Goal: Feedback & Contribution: Submit feedback/report problem

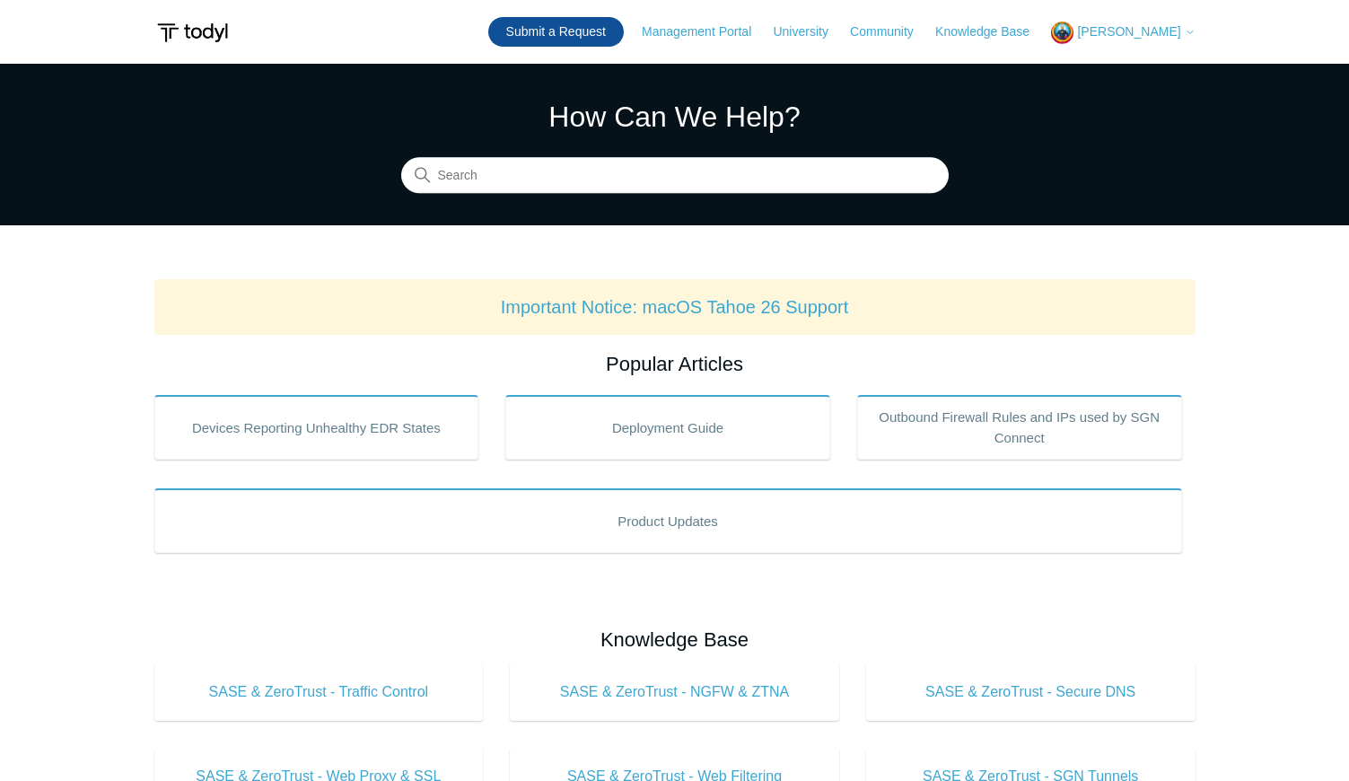
click at [540, 23] on link "Submit a Request" at bounding box center [556, 32] width 136 height 30
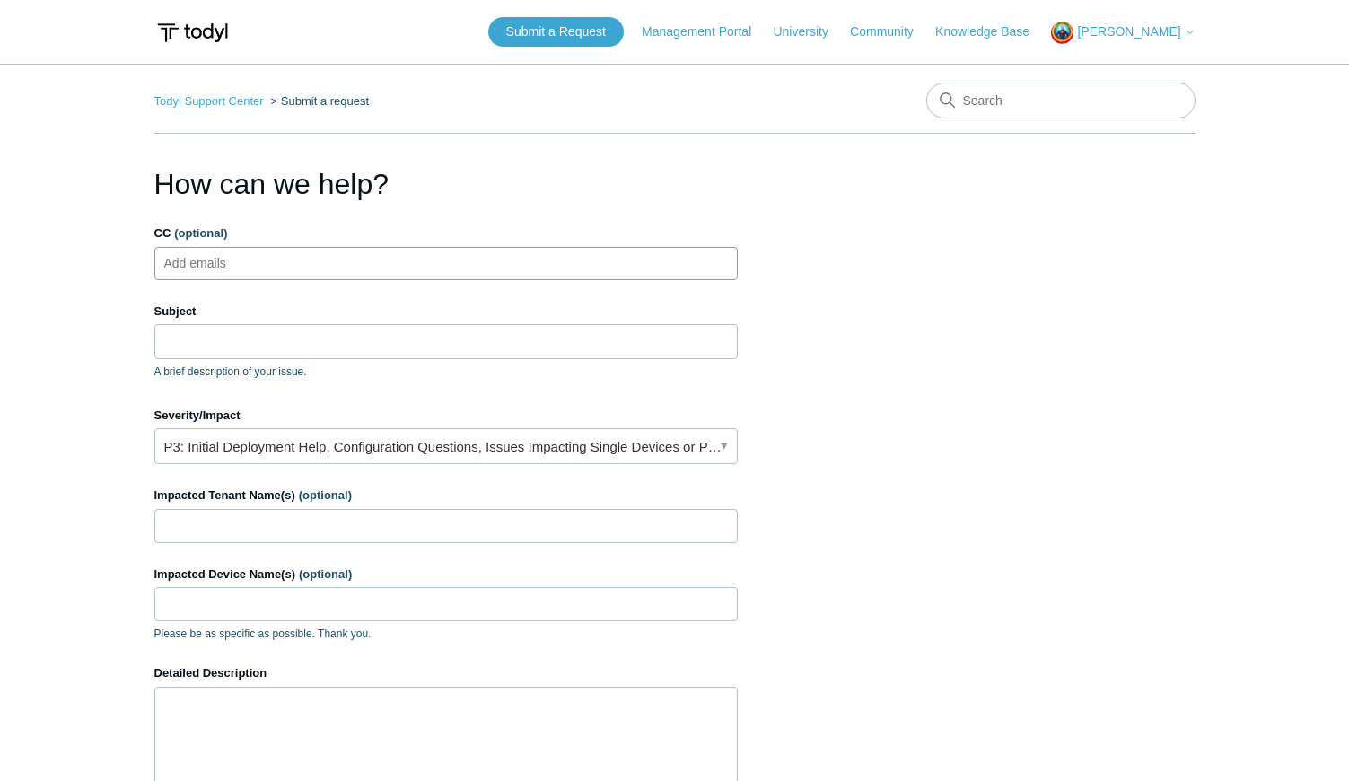
click at [322, 262] on ul "Add emails" at bounding box center [446, 263] width 584 height 33
type input "vendor@whiteboardits.com"
click at [295, 336] on input "Subject" at bounding box center [446, 341] width 584 height 34
click at [343, 446] on link "P3: Initial Deployment Help, Configuration Questions, Issues Impacting Single D…" at bounding box center [446, 446] width 584 height 36
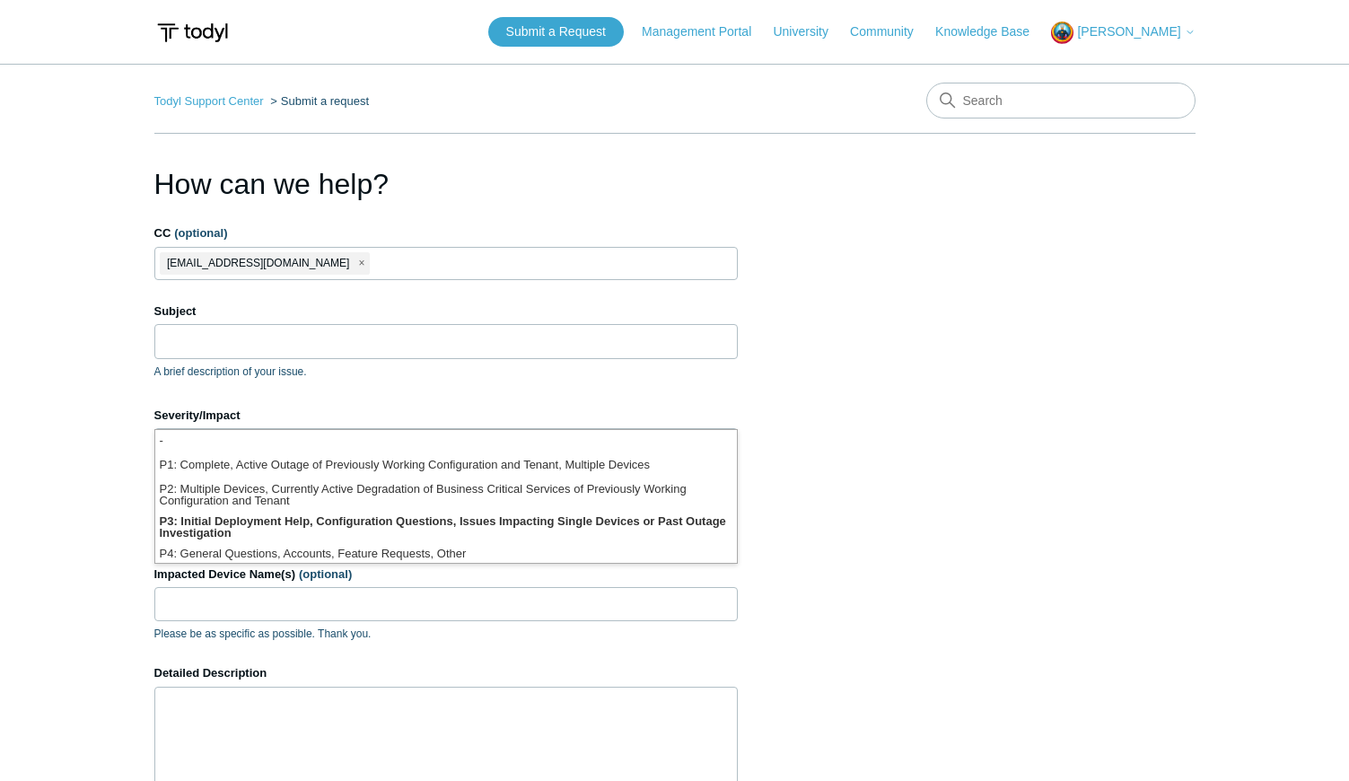
click at [993, 422] on section "How can we help? CC (optional) vendor@whiteboardits.com Subject A brief descrip…" at bounding box center [674, 575] width 1041 height 827
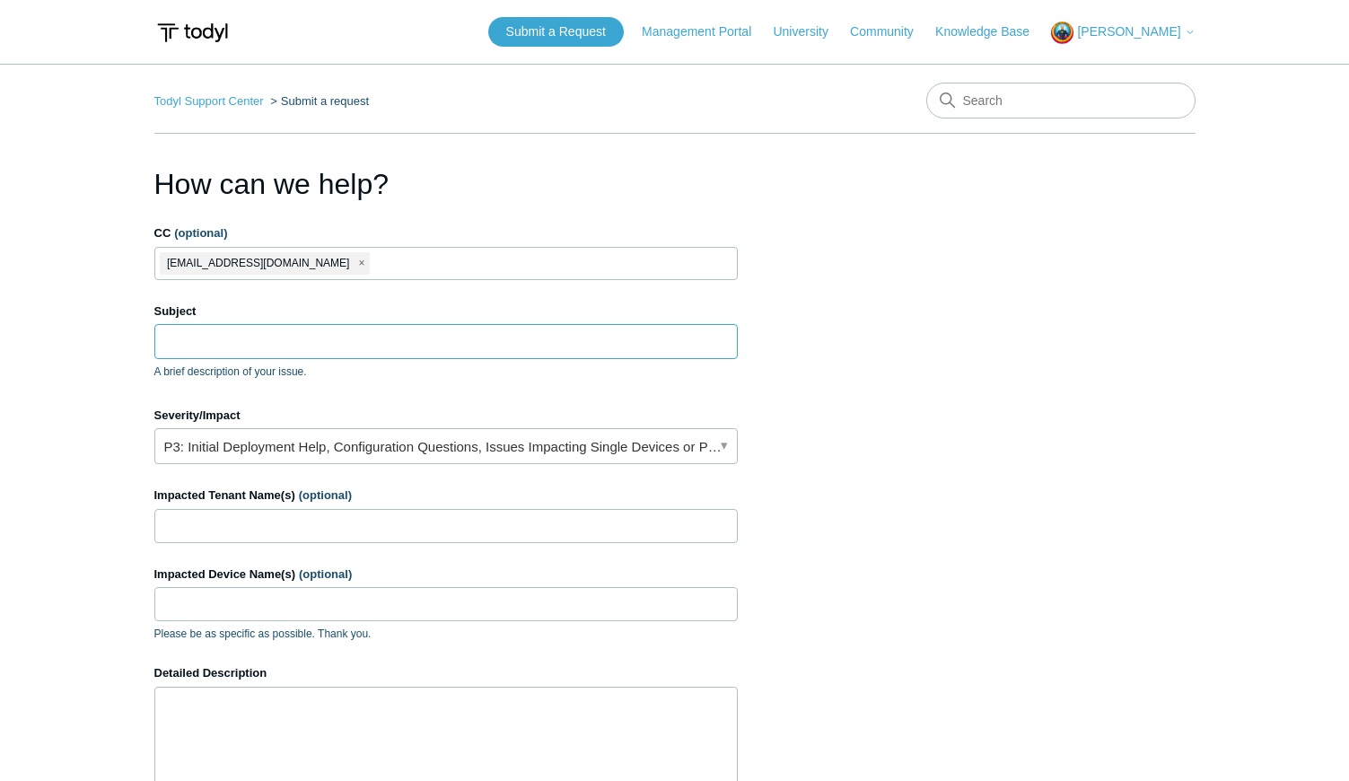
click at [304, 344] on input "Subject" at bounding box center [446, 341] width 584 height 34
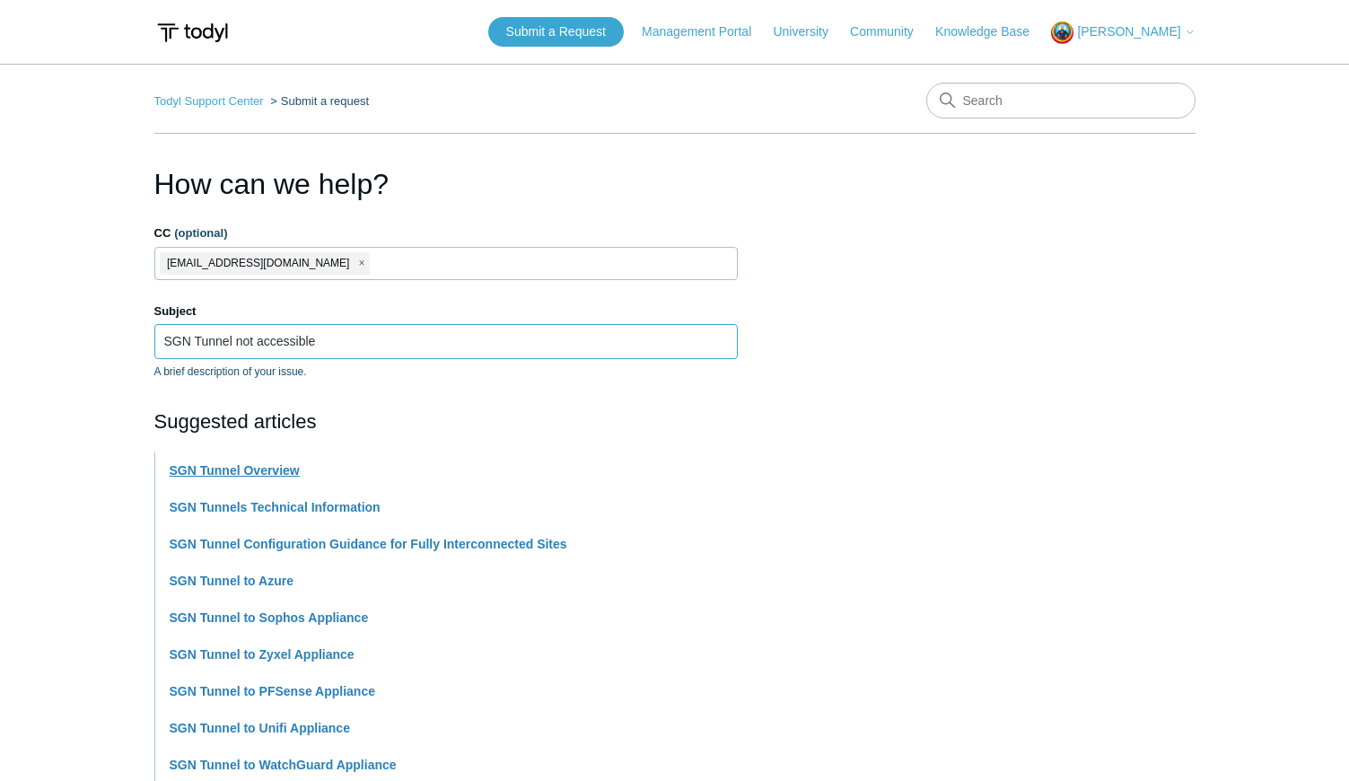
type input "SGN Tunnel not accessible"
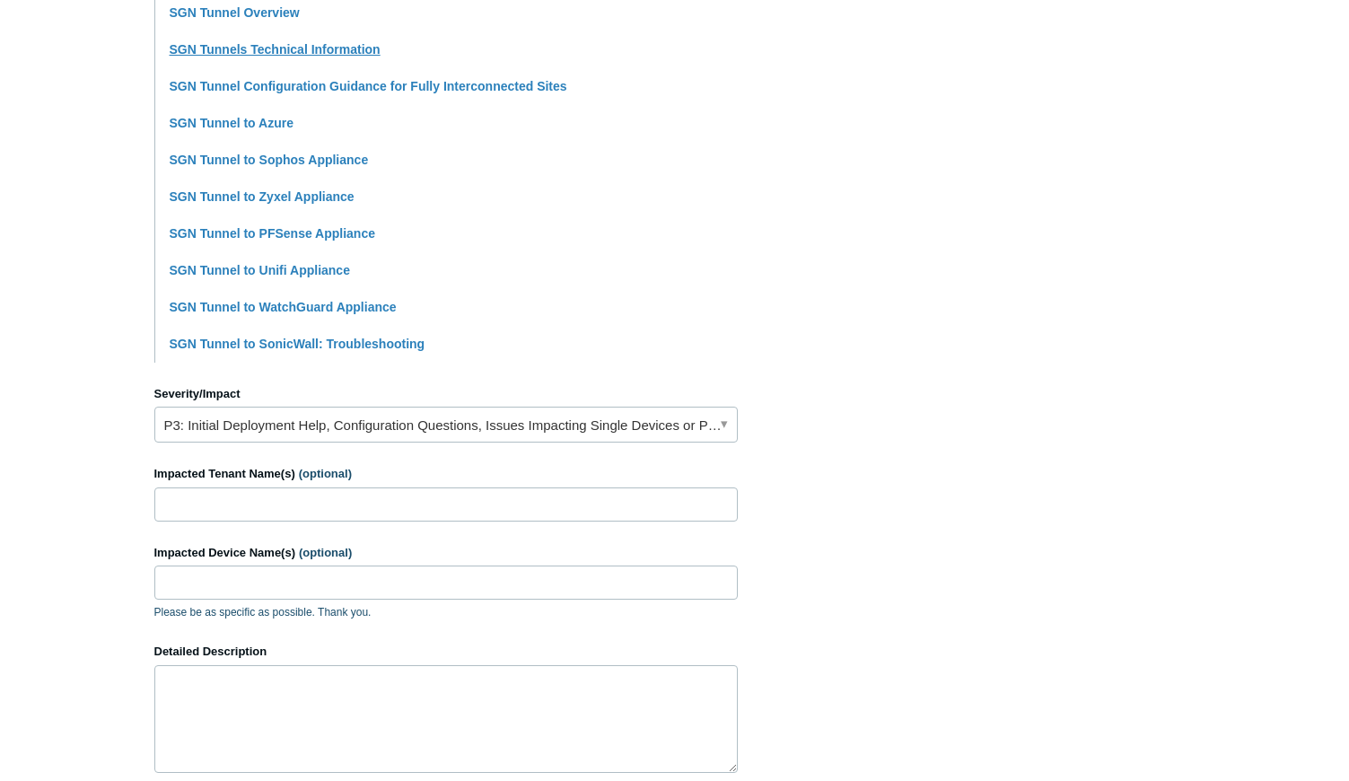
scroll to position [549, 0]
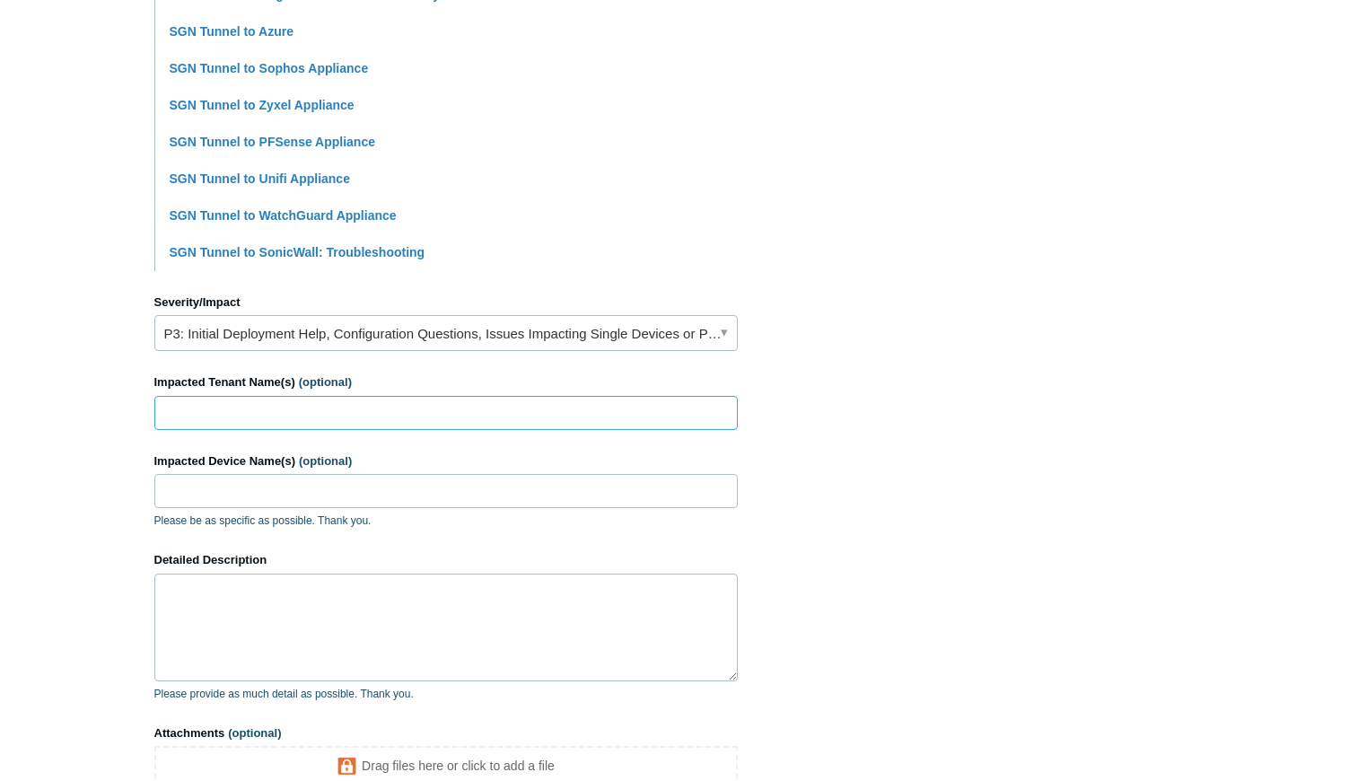
click at [415, 412] on input "Impacted Tenant Name(s) (optional)" at bounding box center [446, 413] width 584 height 34
type input "D'Youville University"
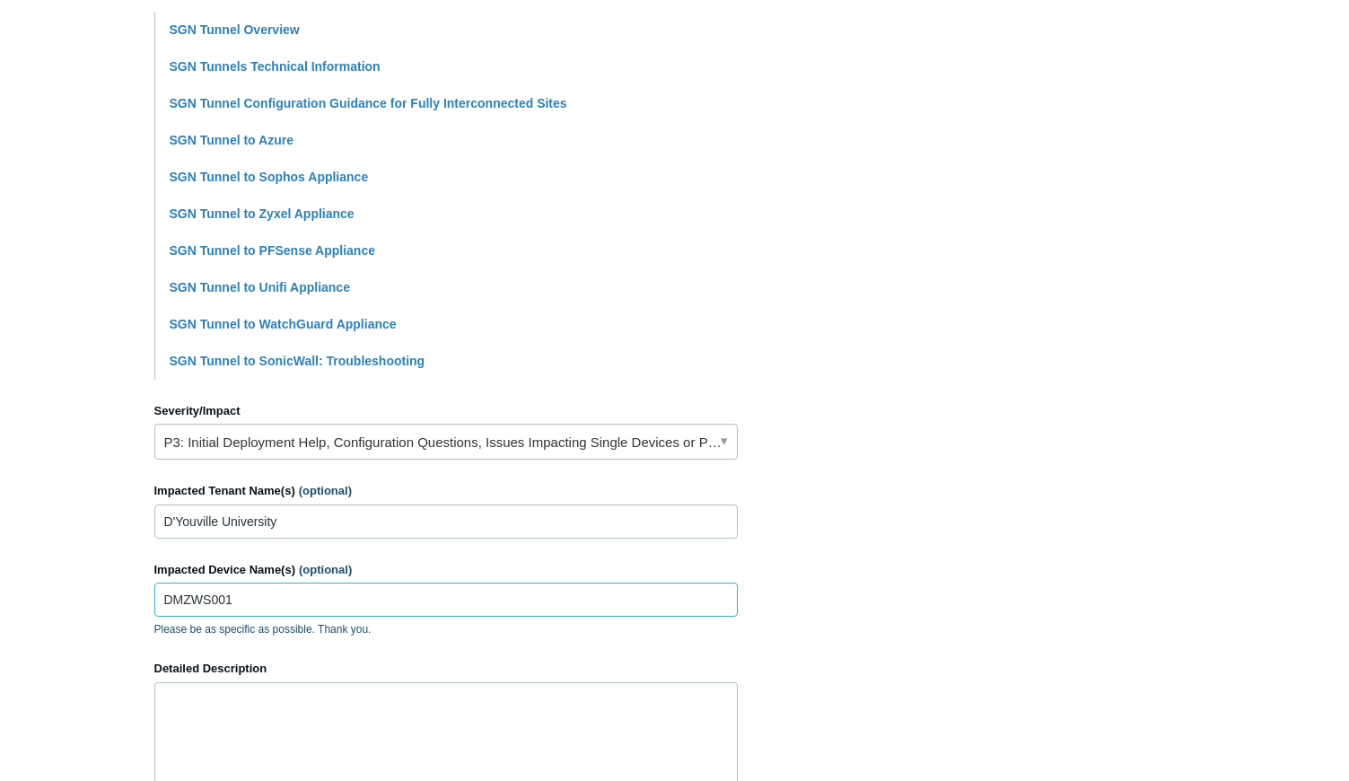
scroll to position [641, 0]
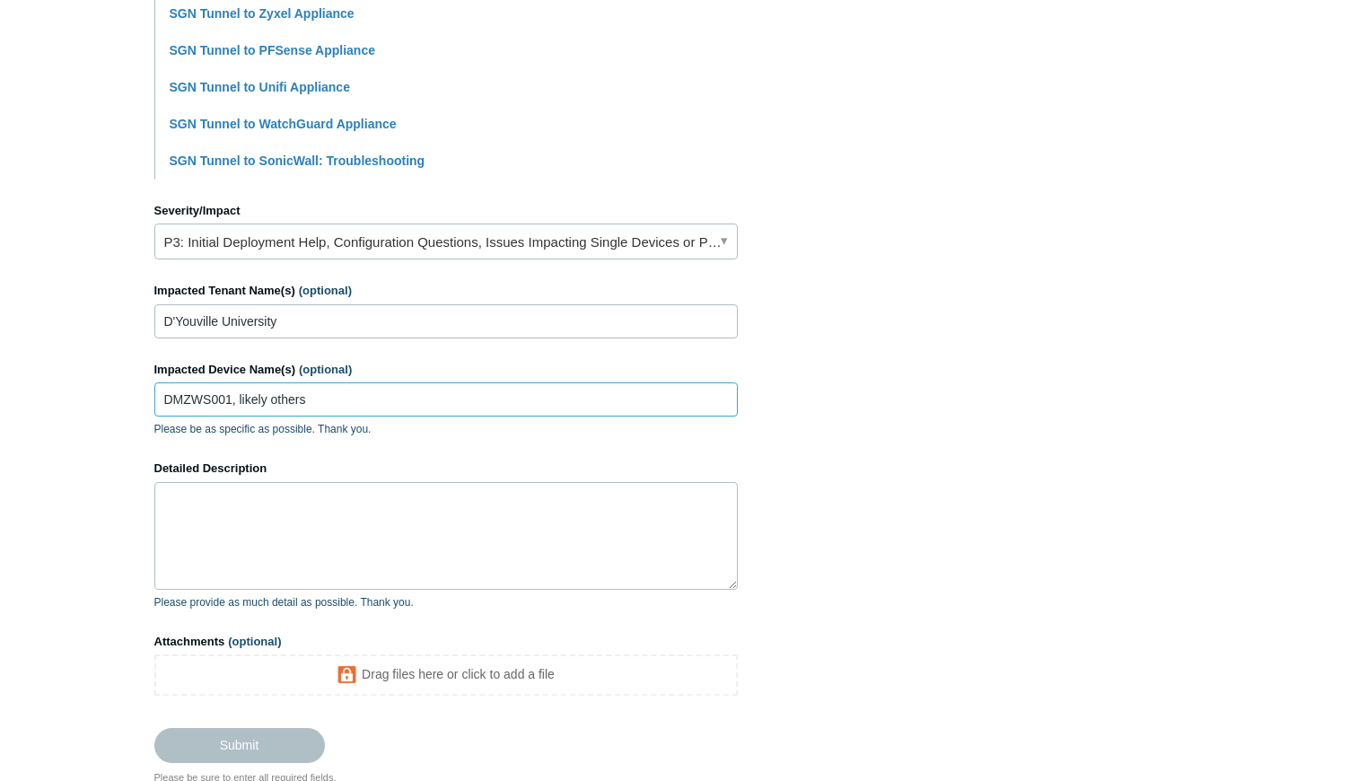
type input "DMZWS001, likely others"
click at [414, 558] on textarea "Detailed Description" at bounding box center [446, 536] width 584 height 108
click at [371, 503] on textarea "We are implementing" at bounding box center [446, 536] width 584 height 108
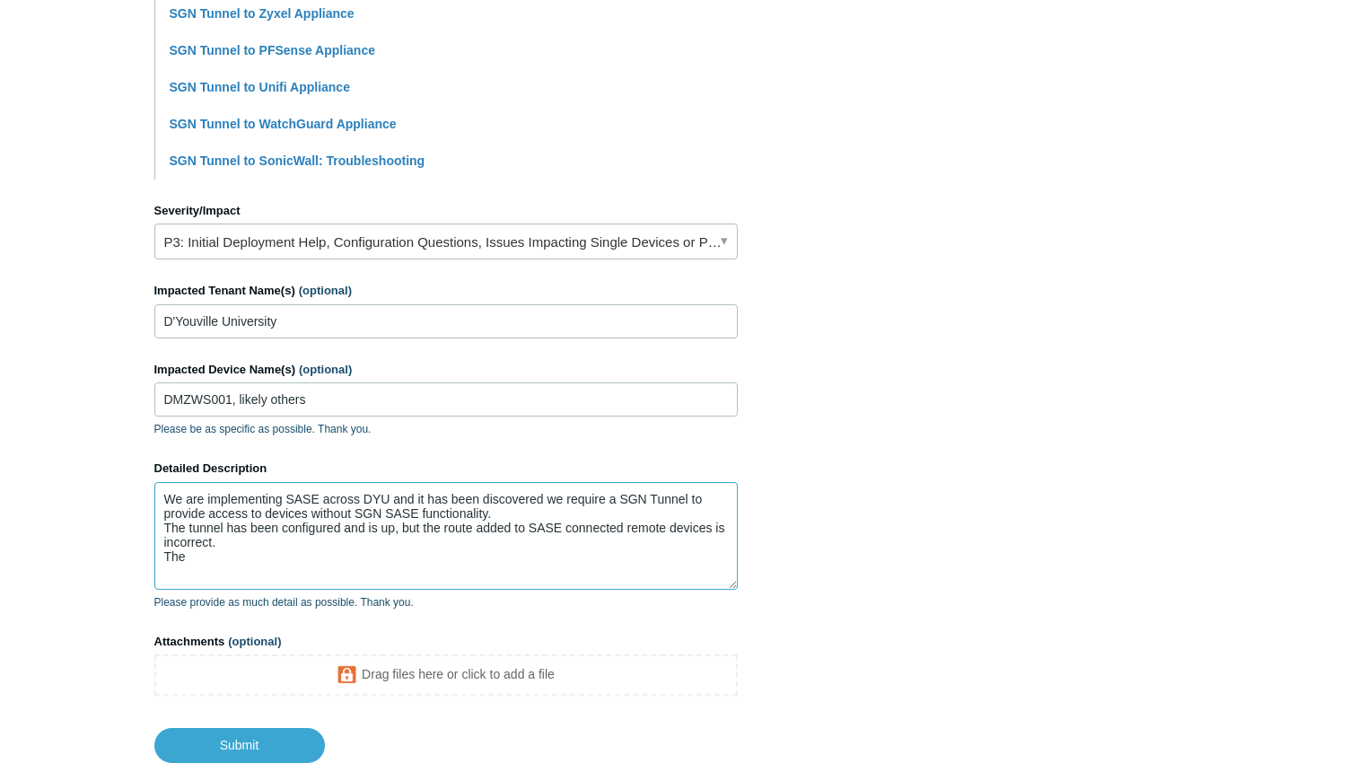
type textarea "We are implementing SASE across DYU and it has been discovered we require a SGN…"
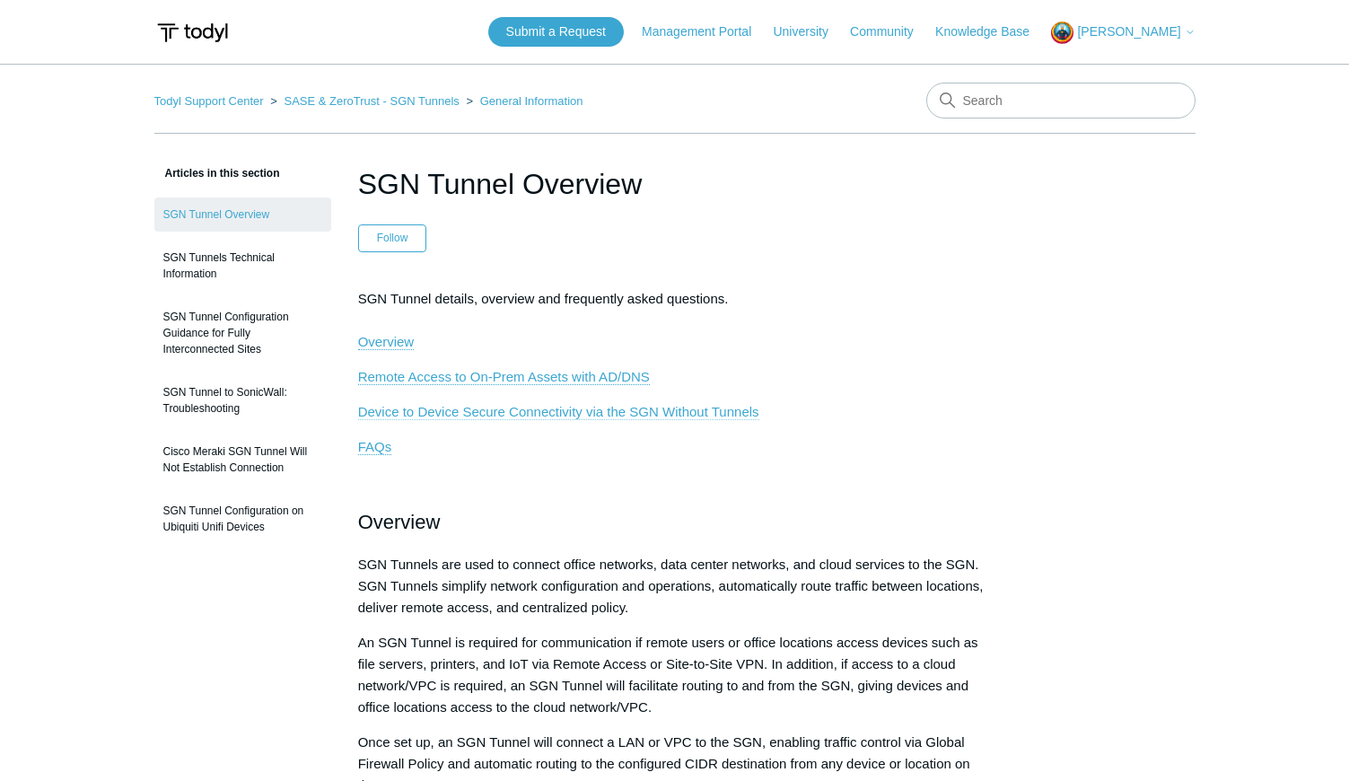
click at [622, 414] on span "Device to Device Secure Connectivity via the SGN Without Tunnels" at bounding box center [558, 411] width 401 height 15
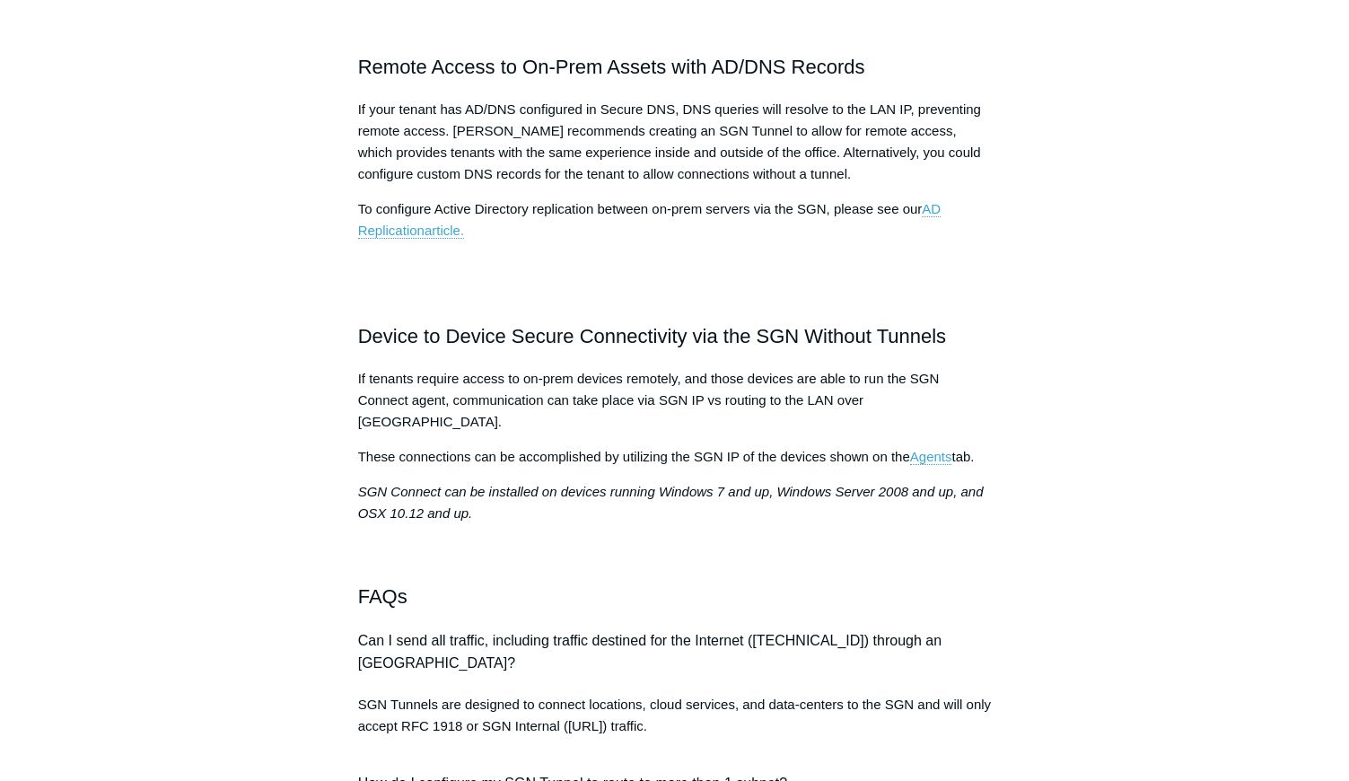
scroll to position [453, 0]
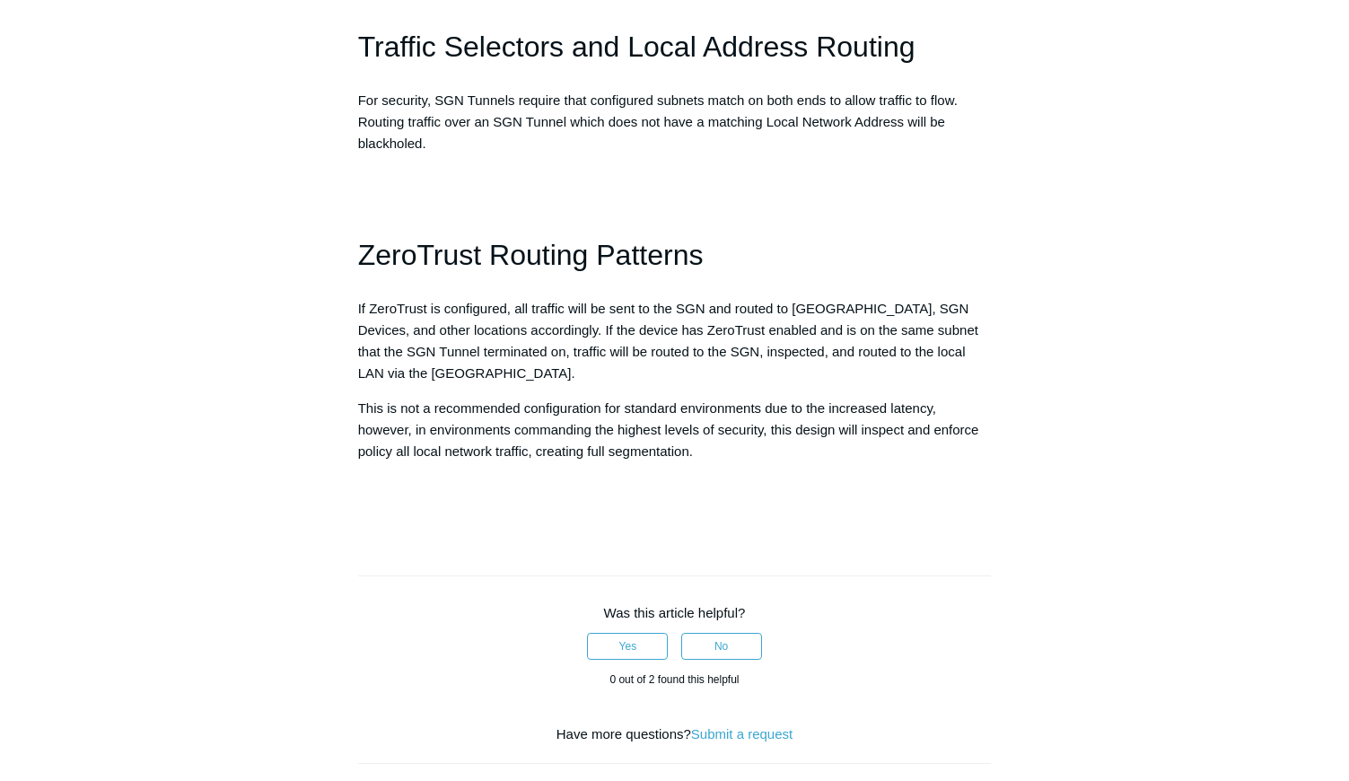
scroll to position [1557, 0]
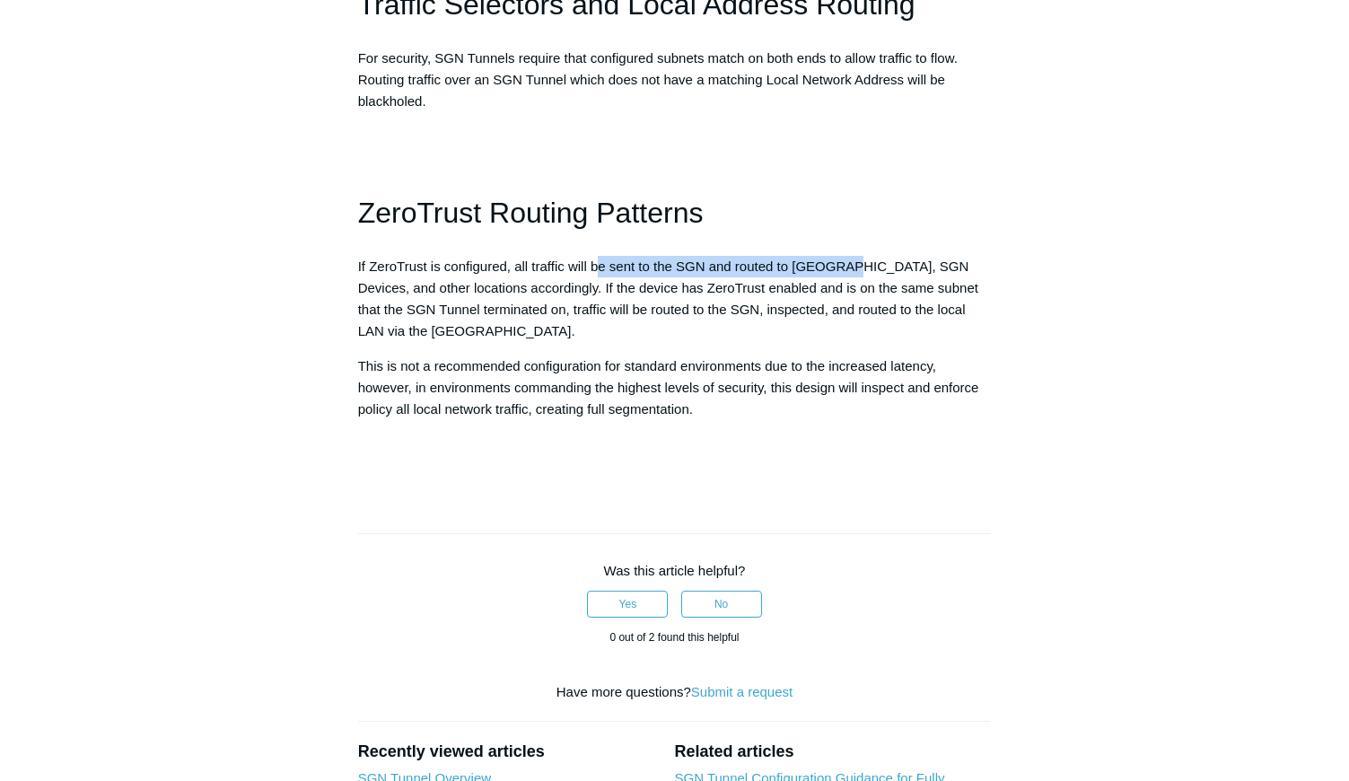
drag, startPoint x: 601, startPoint y: 267, endPoint x: 855, endPoint y: 267, distance: 254.1
click at [855, 267] on span "If ZeroTrust is configured, all traffic will be sent to the SGN and routed to S…" at bounding box center [668, 299] width 620 height 80
click at [880, 268] on span "If ZeroTrust is configured, all traffic will be sent to the SGN and routed to S…" at bounding box center [668, 299] width 620 height 80
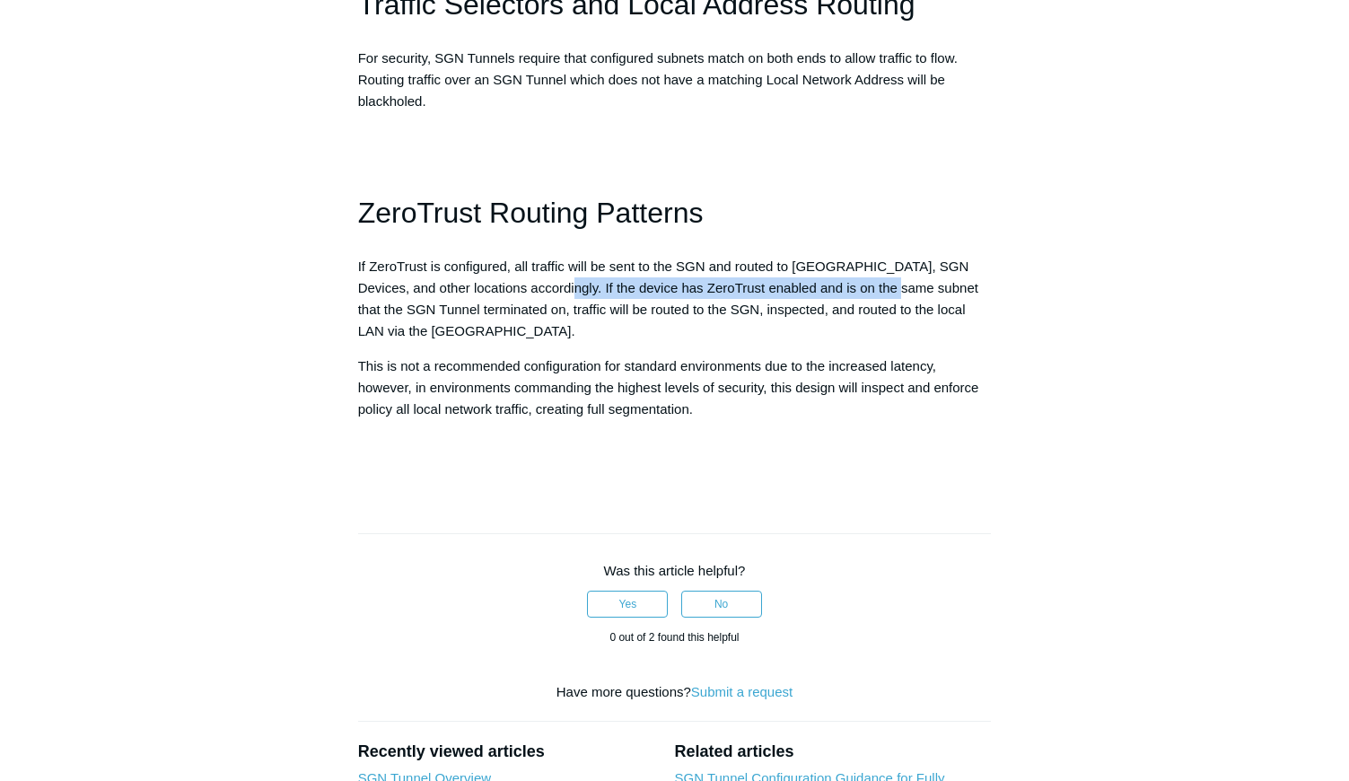
drag, startPoint x: 524, startPoint y: 290, endPoint x: 864, endPoint y: 294, distance: 339.4
click at [864, 294] on span "If ZeroTrust is configured, all traffic will be sent to the SGN and routed to S…" at bounding box center [668, 299] width 620 height 80
drag, startPoint x: 497, startPoint y: 308, endPoint x: 786, endPoint y: 311, distance: 289.1
click at [786, 311] on span "If ZeroTrust is configured, all traffic will be sent to the SGN and routed to S…" at bounding box center [668, 299] width 620 height 80
click at [847, 307] on span "If ZeroTrust is configured, all traffic will be sent to the SGN and routed to S…" at bounding box center [668, 299] width 620 height 80
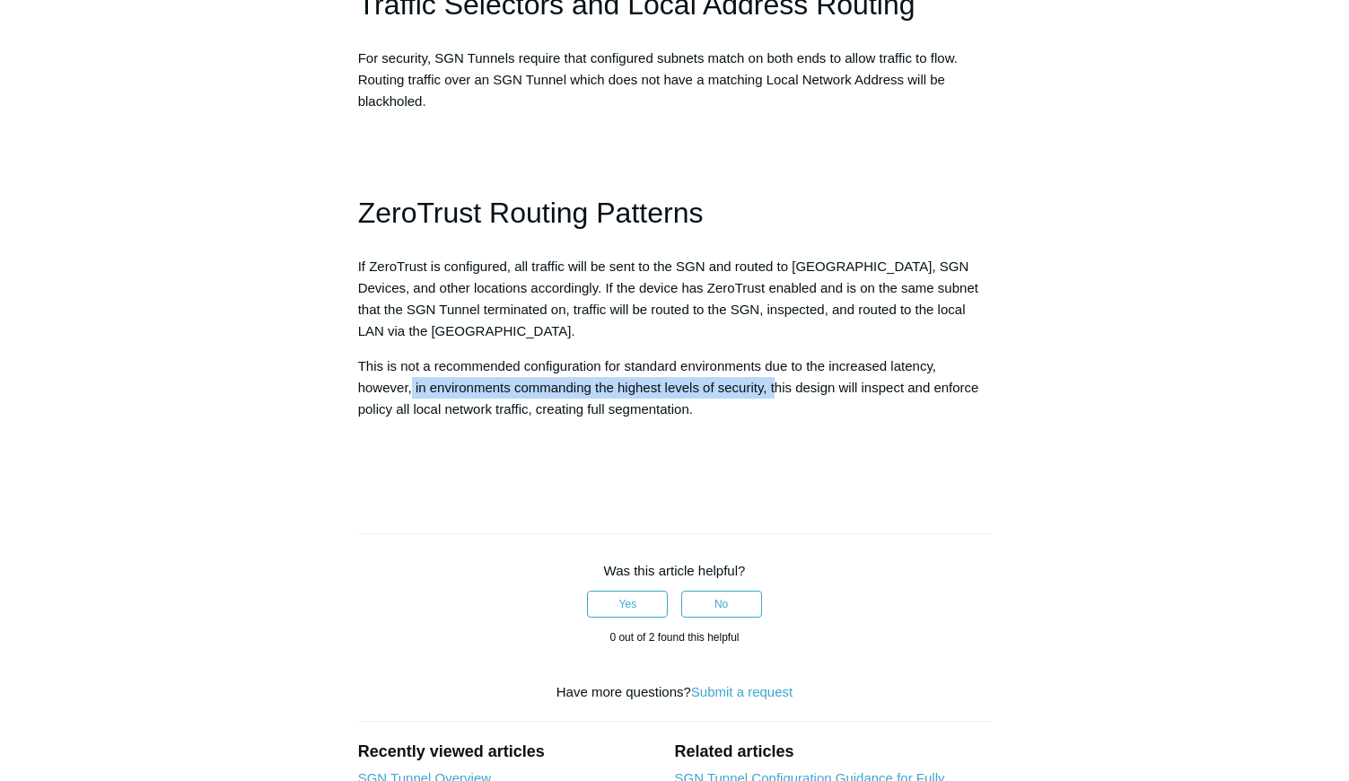
drag, startPoint x: 413, startPoint y: 387, endPoint x: 774, endPoint y: 396, distance: 361.0
click at [774, 396] on p "This is not a recommended configuration for standard environments due to the in…" at bounding box center [675, 387] width 634 height 65
click at [788, 393] on span "This is not a recommended configuration for standard environments due to the in…" at bounding box center [668, 387] width 621 height 58
click at [694, 311] on span "If ZeroTrust is configured, all traffic will be sent to the SGN and routed to S…" at bounding box center [668, 299] width 620 height 80
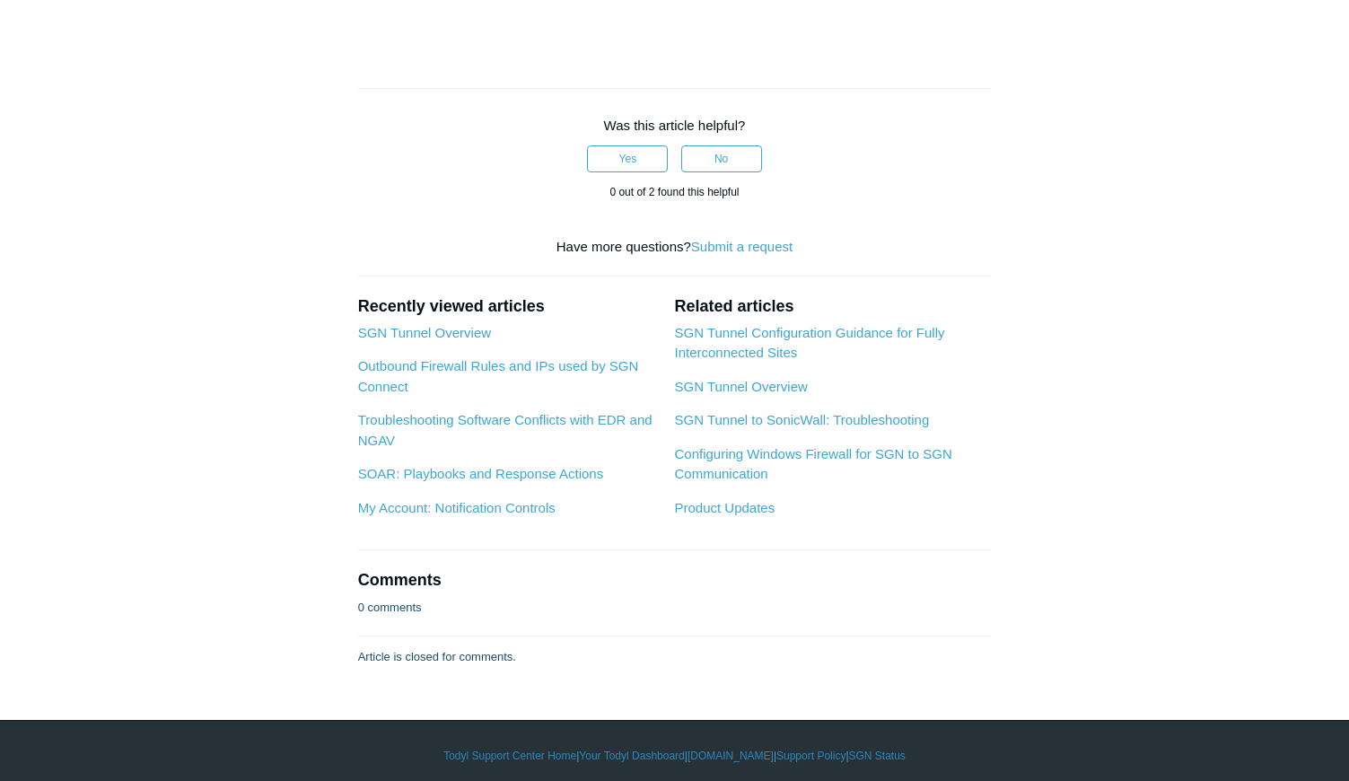
scroll to position [2012, 0]
